Goal: Information Seeking & Learning: Learn about a topic

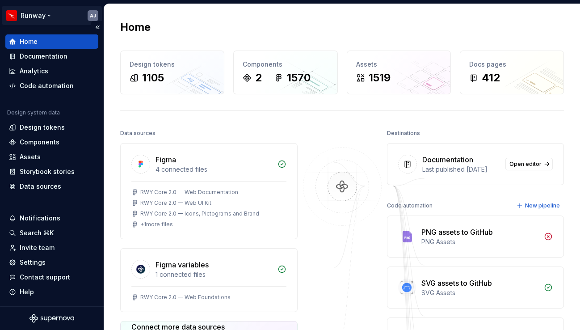
click at [47, 16] on html "Runway AJ Home Documentation Analytics Code automation Design system data Desig…" at bounding box center [290, 165] width 580 height 330
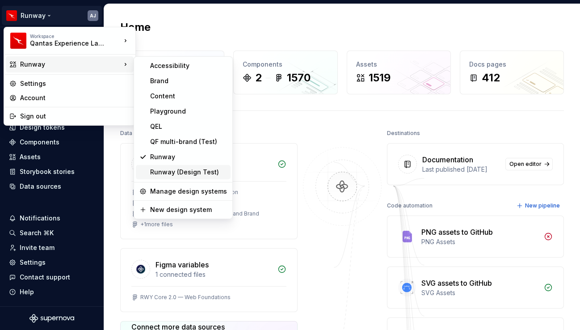
click at [191, 170] on div "Runway (Design Test)" at bounding box center [188, 172] width 77 height 9
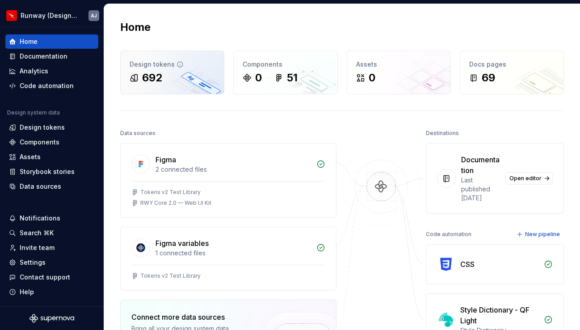
click at [161, 76] on div "692" at bounding box center [152, 78] width 20 height 14
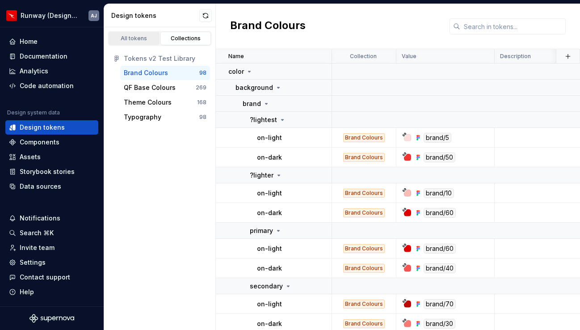
click at [138, 40] on div "All tokens" at bounding box center [134, 38] width 45 height 7
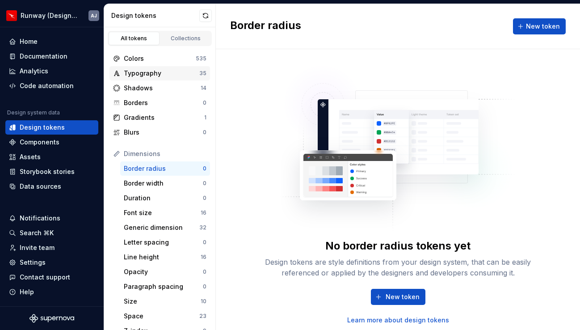
click at [168, 75] on div "Typography" at bounding box center [162, 73] width 76 height 9
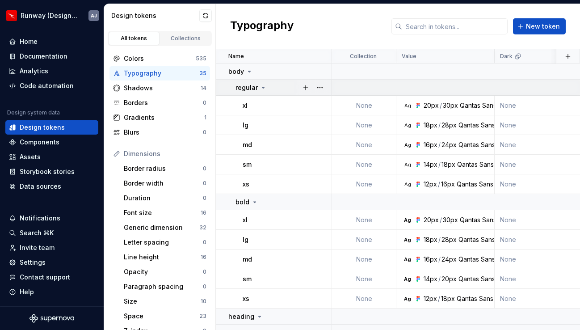
click at [265, 89] on icon at bounding box center [263, 87] width 7 height 7
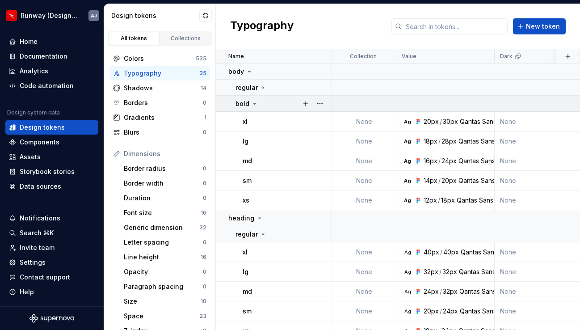
click at [255, 104] on icon at bounding box center [254, 103] width 7 height 7
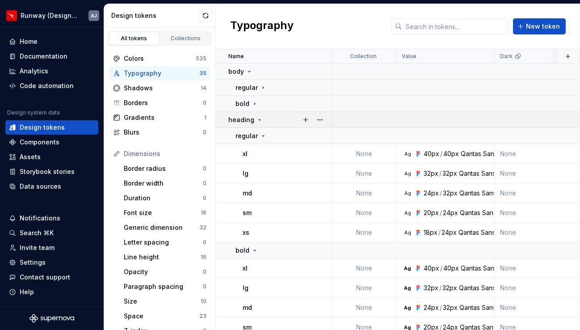
click at [258, 118] on icon at bounding box center [259, 119] width 7 height 7
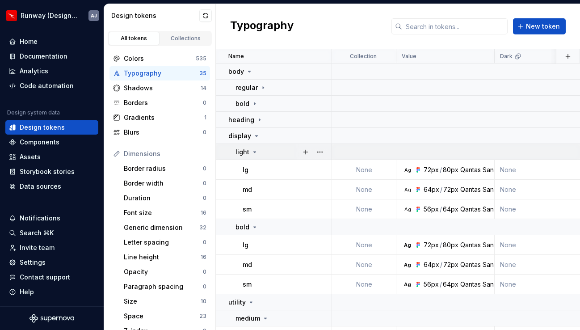
click at [254, 153] on icon at bounding box center [254, 151] width 7 height 7
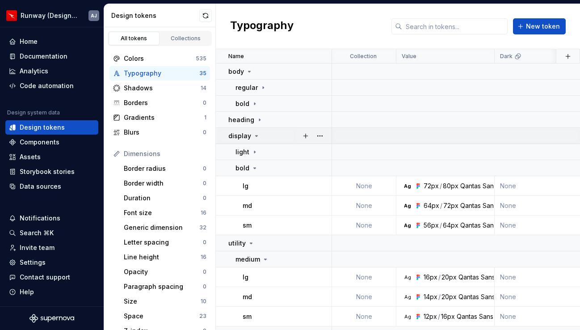
click at [257, 138] on icon at bounding box center [256, 135] width 7 height 7
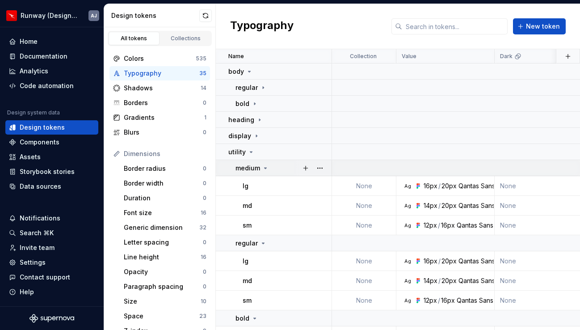
click at [263, 166] on icon at bounding box center [265, 168] width 7 height 7
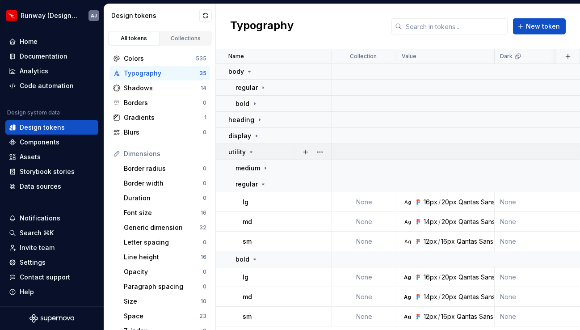
click at [249, 151] on icon at bounding box center [251, 151] width 7 height 7
